Goal: Information Seeking & Learning: Learn about a topic

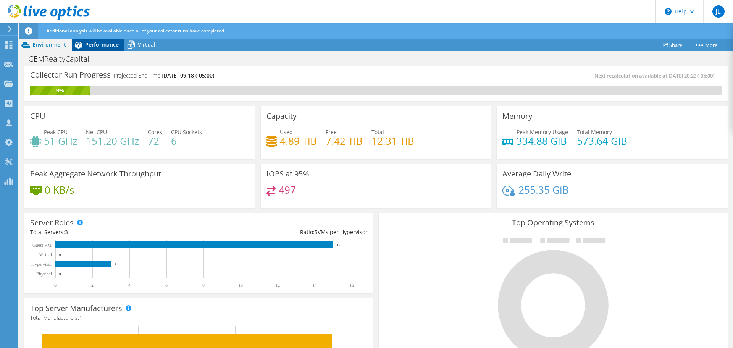
click at [102, 45] on span "Performance" at bounding box center [102, 44] width 34 height 7
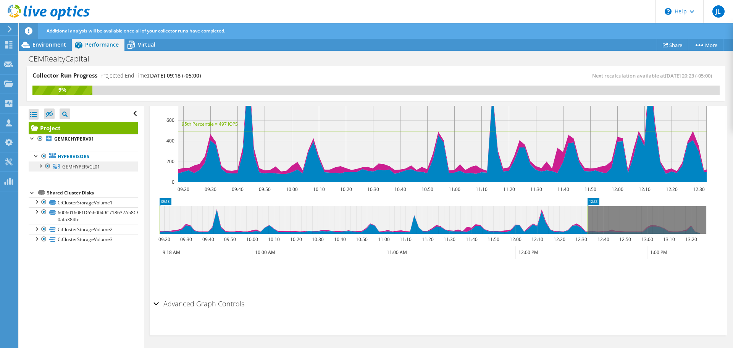
click at [66, 164] on span "GEMHYPERVCL01" at bounding box center [81, 166] width 38 height 6
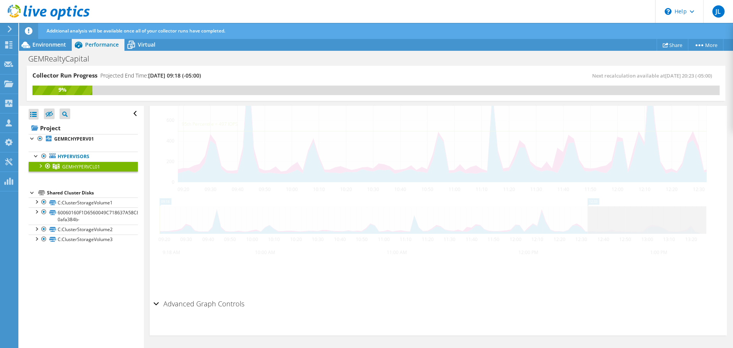
scroll to position [201, 0]
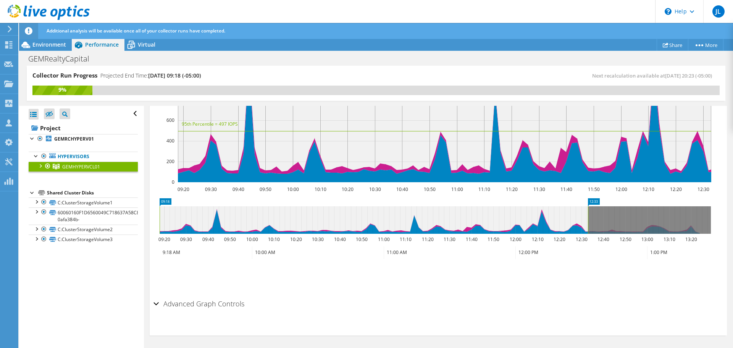
click at [36, 164] on link "GEMHYPERVCL01" at bounding box center [83, 166] width 109 height 10
click at [38, 165] on div at bounding box center [40, 165] width 8 height 8
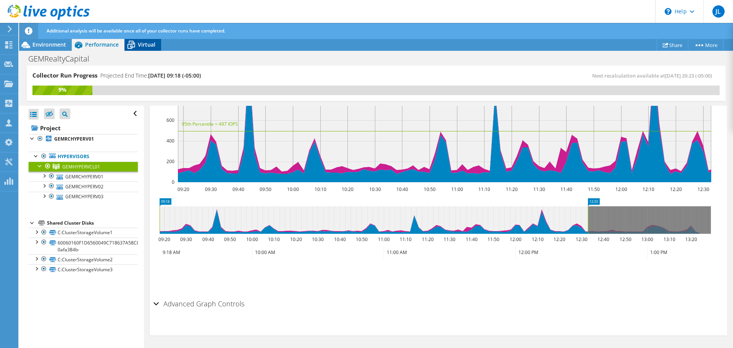
click at [148, 47] on span "Virtual" at bounding box center [147, 44] width 18 height 7
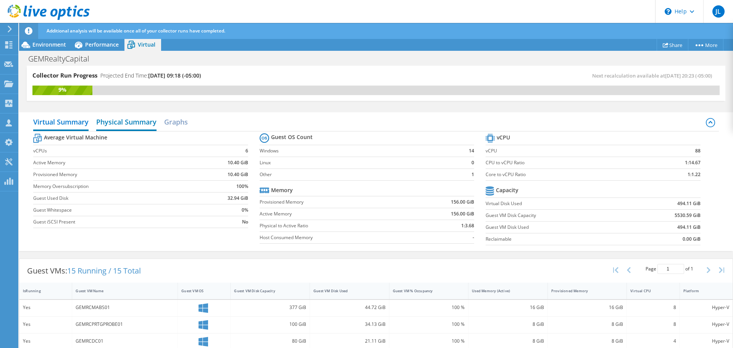
click at [127, 124] on h2 "Physical Summary" at bounding box center [126, 122] width 60 height 17
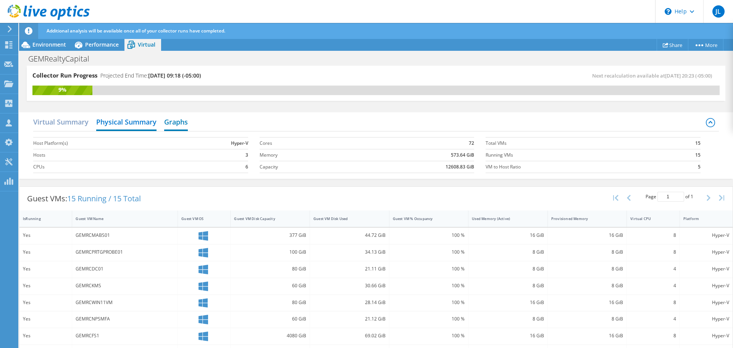
click at [168, 125] on h2 "Graphs" at bounding box center [176, 122] width 24 height 17
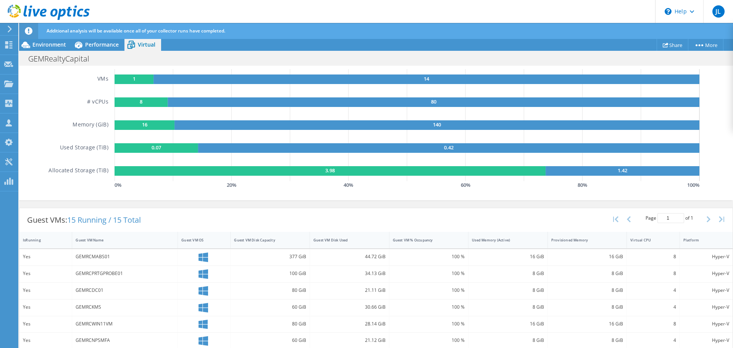
scroll to position [0, 0]
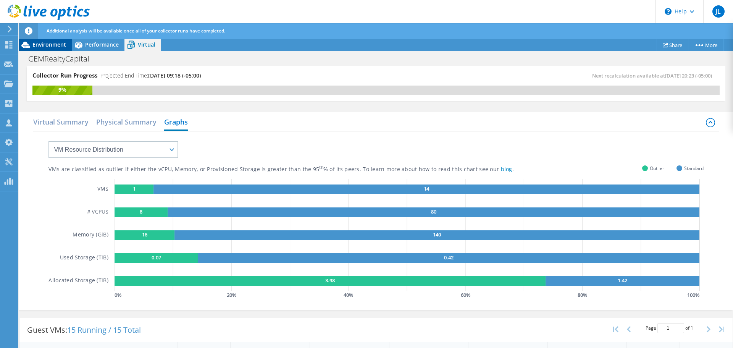
click at [40, 47] on span "Environment" at bounding box center [49, 44] width 34 height 7
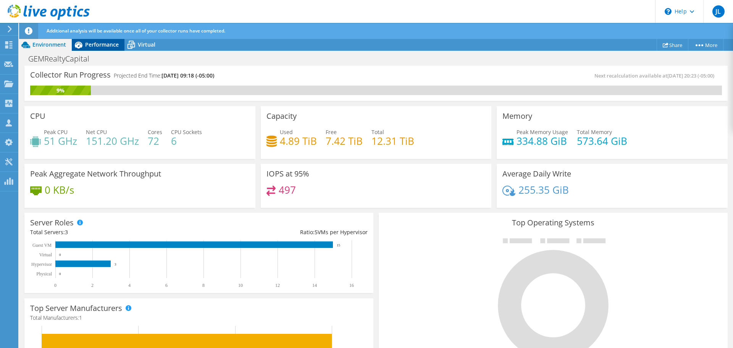
click at [97, 41] on span "Performance" at bounding box center [102, 44] width 34 height 7
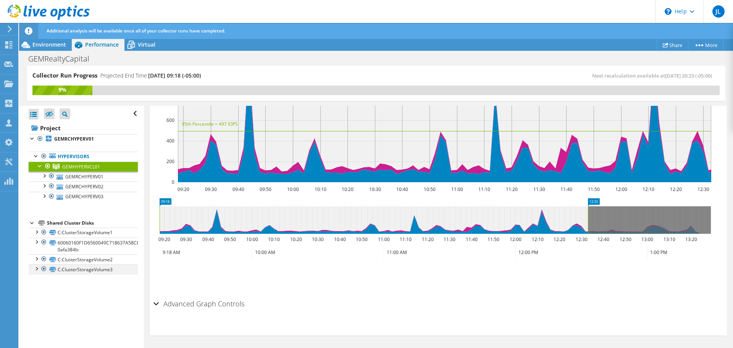
click at [36, 269] on div at bounding box center [36, 268] width 8 height 8
click at [36, 259] on div at bounding box center [36, 258] width 8 height 8
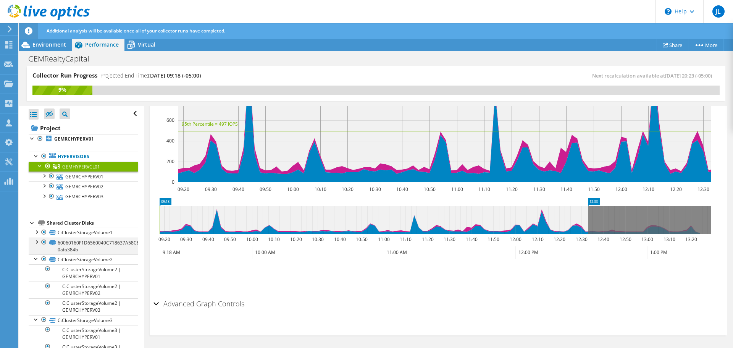
click at [37, 242] on div at bounding box center [36, 241] width 8 height 8
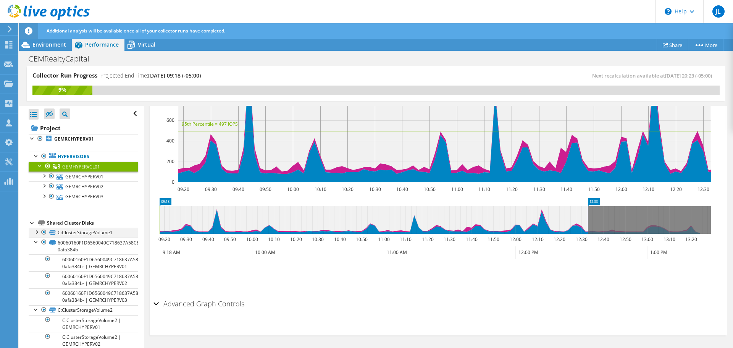
click at [37, 233] on div at bounding box center [36, 231] width 8 height 8
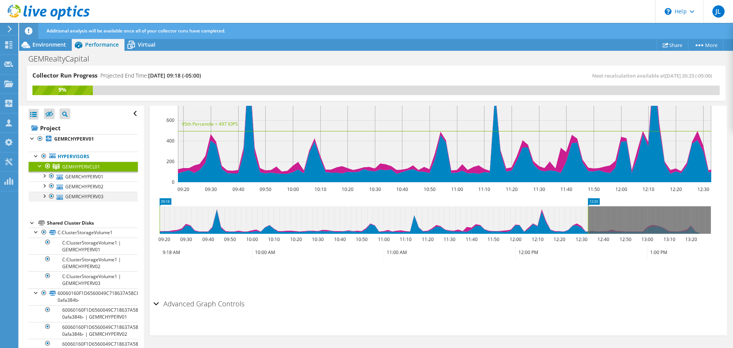
click at [43, 195] on div at bounding box center [44, 196] width 8 height 8
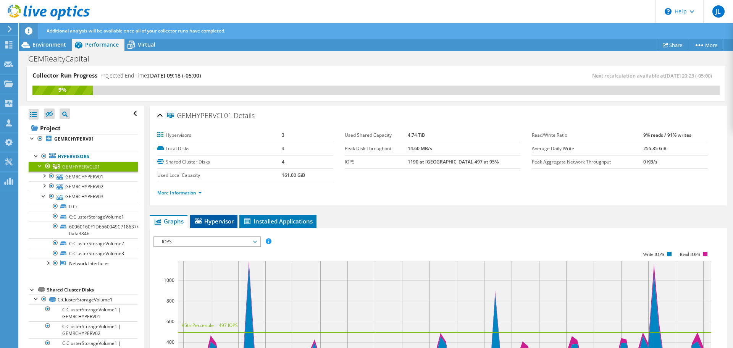
click at [215, 222] on span "Hypervisor" at bounding box center [214, 221] width 40 height 8
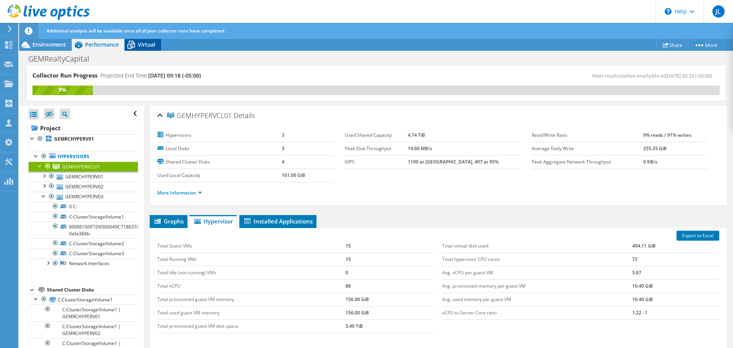
click at [137, 44] on icon at bounding box center [130, 44] width 13 height 13
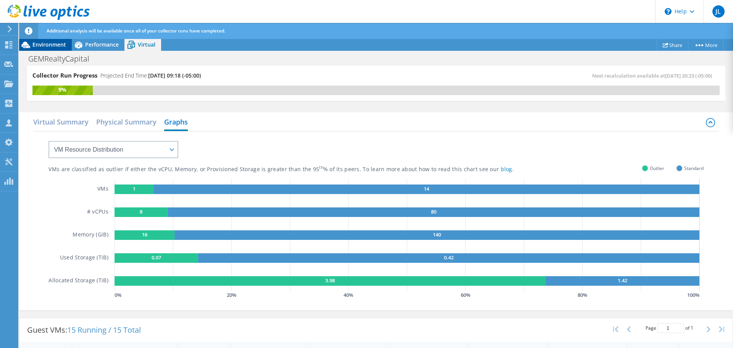
click at [47, 45] on span "Environment" at bounding box center [49, 44] width 34 height 7
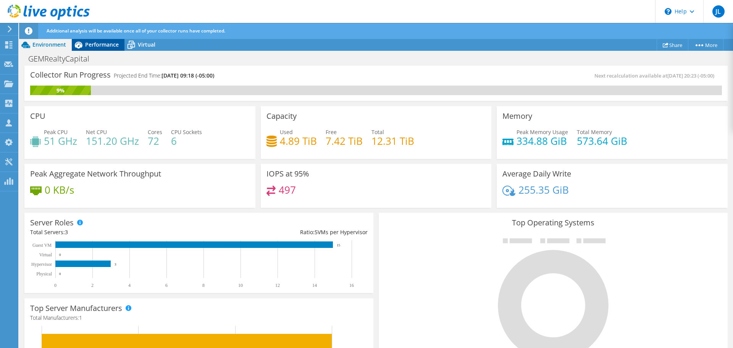
click at [102, 46] on span "Performance" at bounding box center [102, 44] width 34 height 7
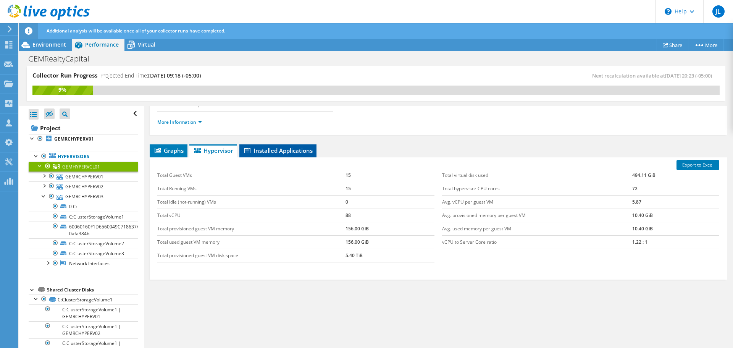
click at [287, 149] on span "Installed Applications" at bounding box center [277, 151] width 69 height 8
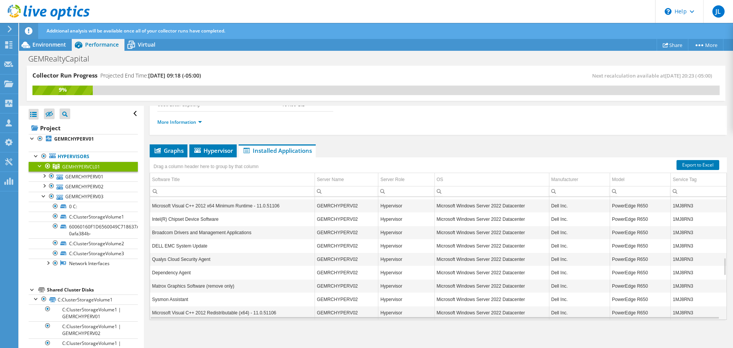
scroll to position [595, 0]
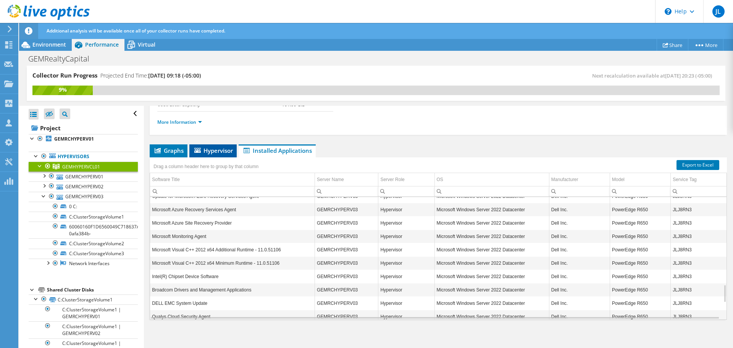
click at [222, 152] on span "Hypervisor" at bounding box center [213, 151] width 40 height 8
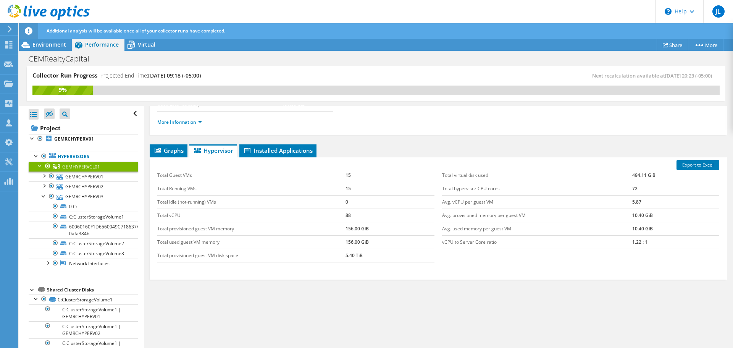
click at [158, 144] on div "GEMHYPERVCL01 Details Hypervisors 3 Local Disks 3 Shared Cluster Disks 4 Used L…" at bounding box center [438, 191] width 589 height 313
click at [164, 147] on span "Graphs" at bounding box center [168, 151] width 30 height 8
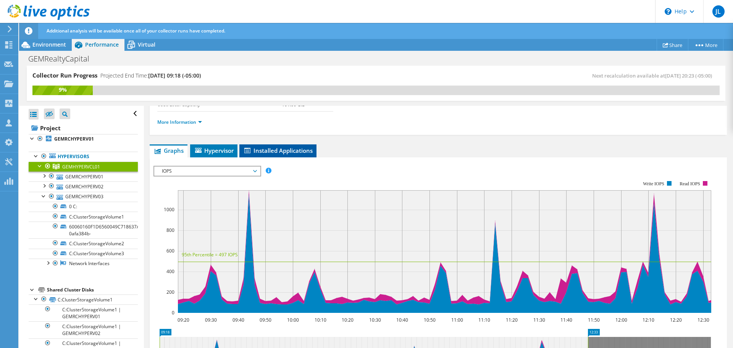
click at [264, 146] on li "Installed Applications" at bounding box center [277, 150] width 77 height 13
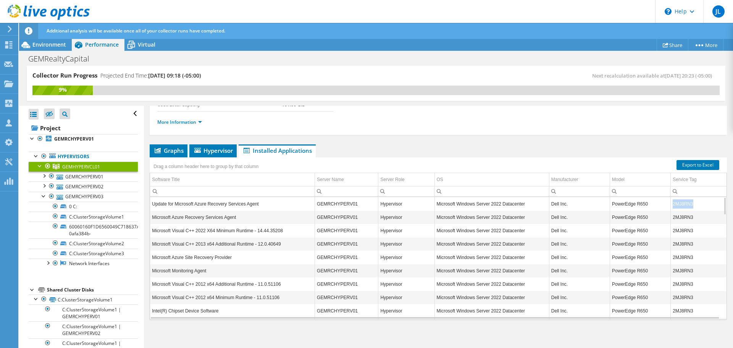
drag, startPoint x: 689, startPoint y: 204, endPoint x: 668, endPoint y: 206, distance: 21.5
click at [671, 206] on td "2MJ8RN3" at bounding box center [699, 203] width 56 height 13
